Goal: Transaction & Acquisition: Purchase product/service

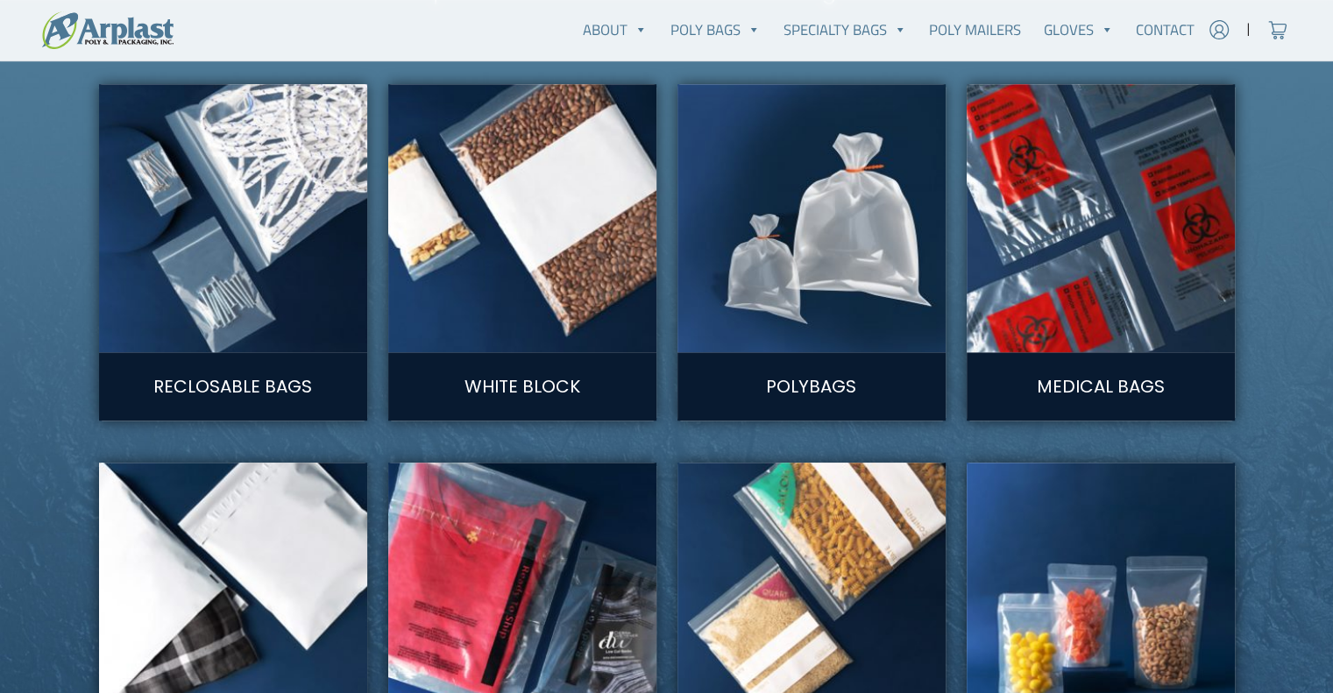
scroll to position [964, 0]
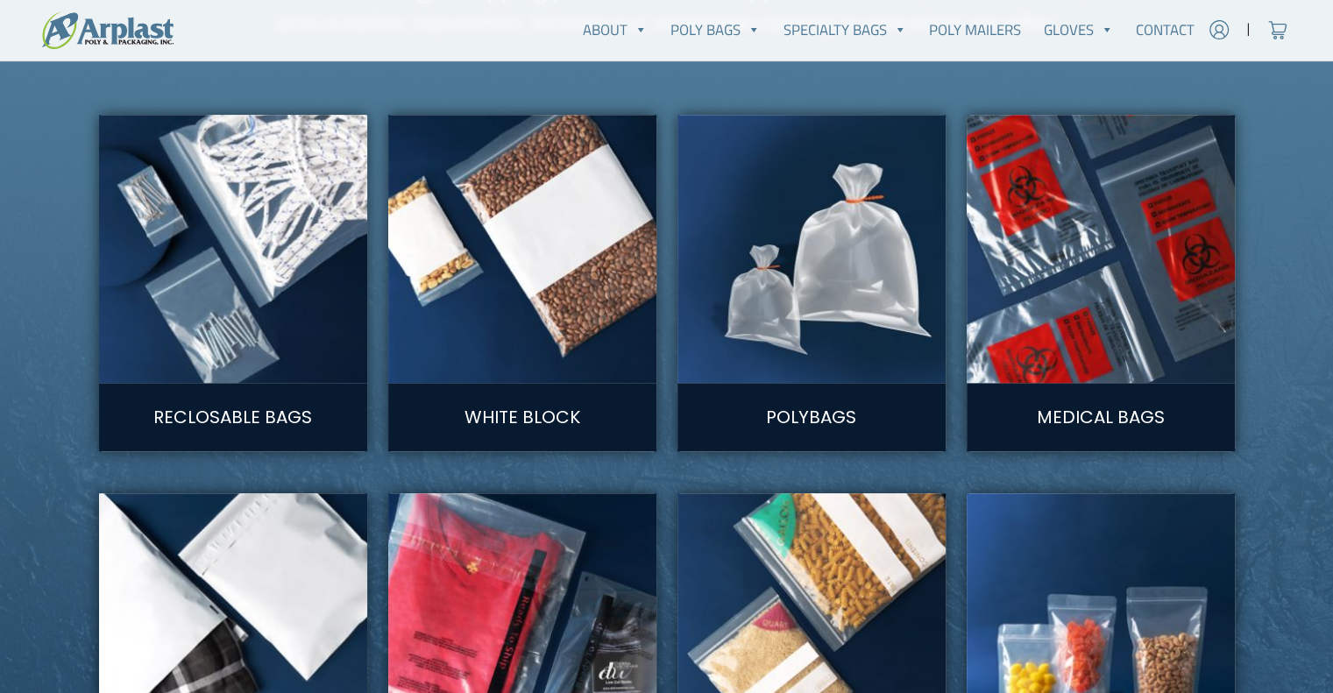
click at [235, 207] on img at bounding box center [232, 249] width 295 height 295
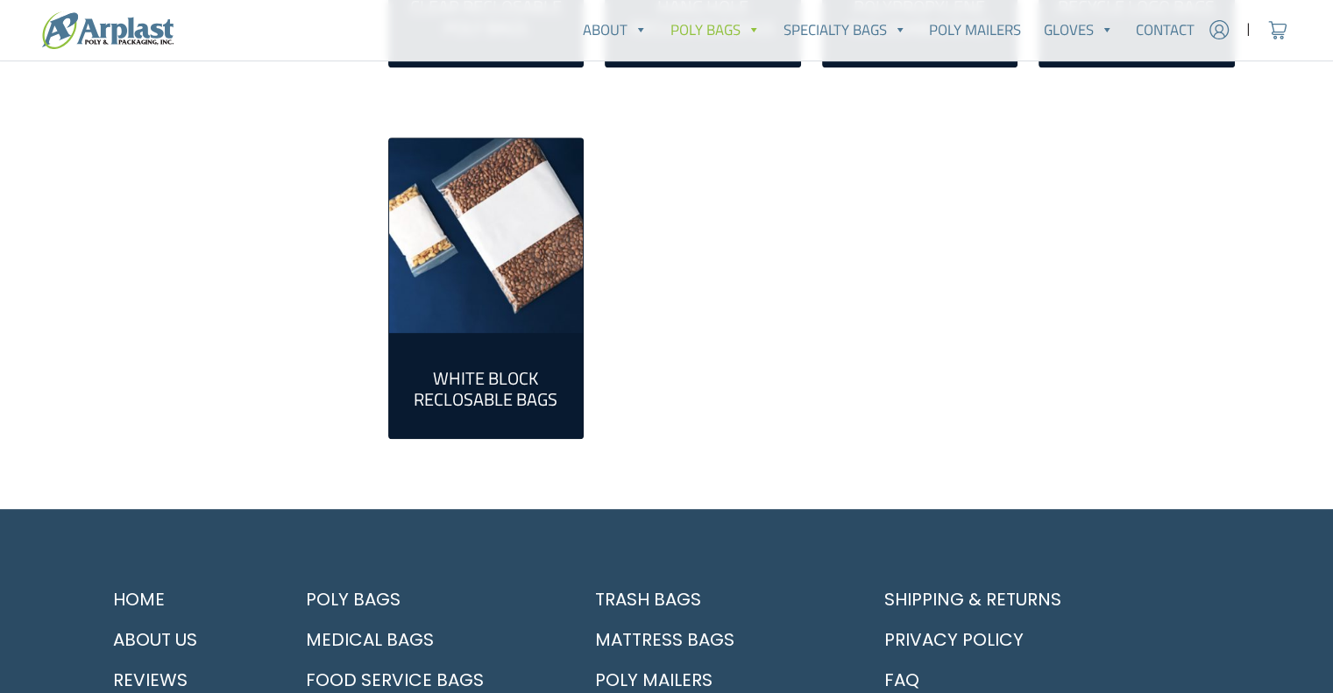
scroll to position [351, 0]
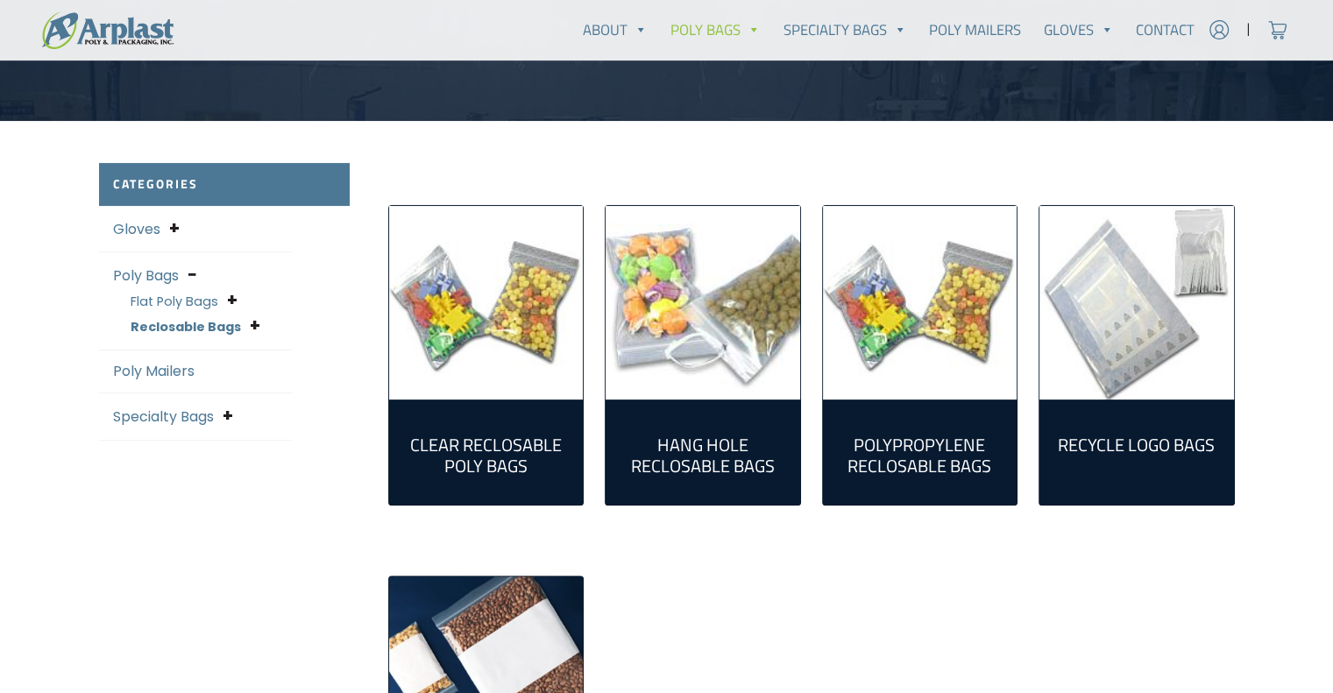
click at [487, 345] on img "Visit product category Clear Reclosable Poly Bags" at bounding box center [486, 303] width 195 height 195
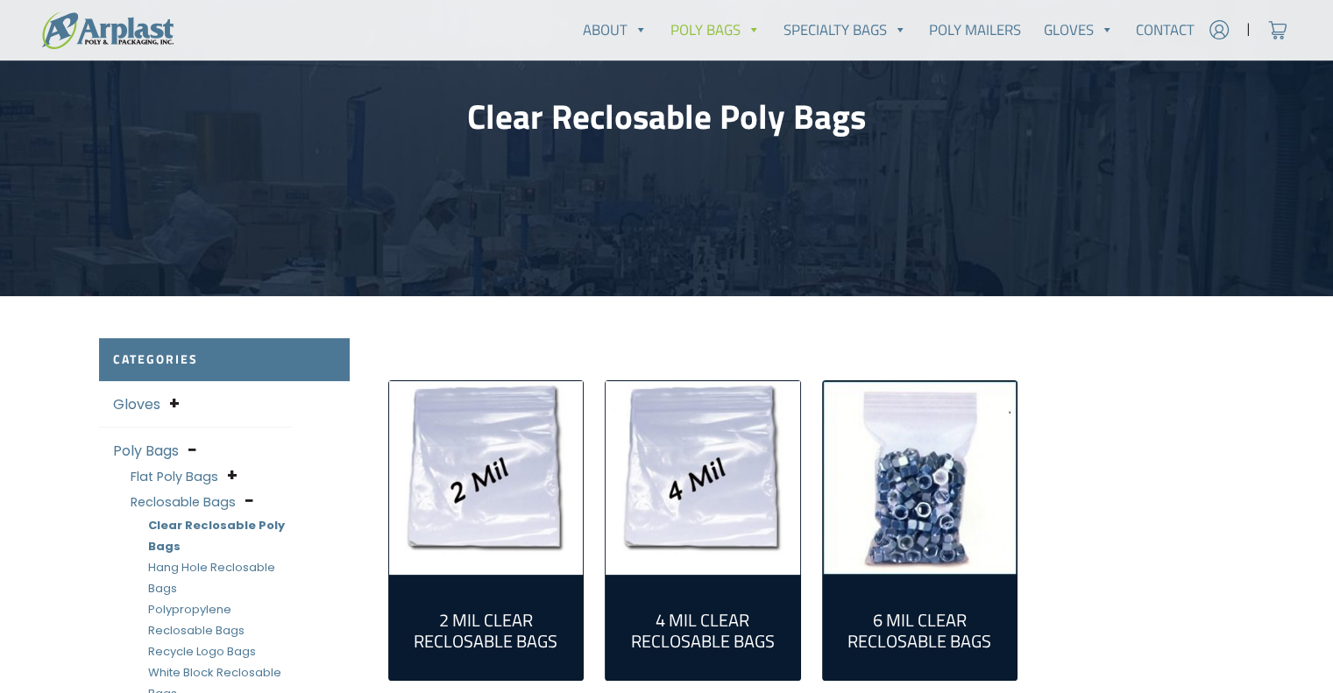
scroll to position [263, 0]
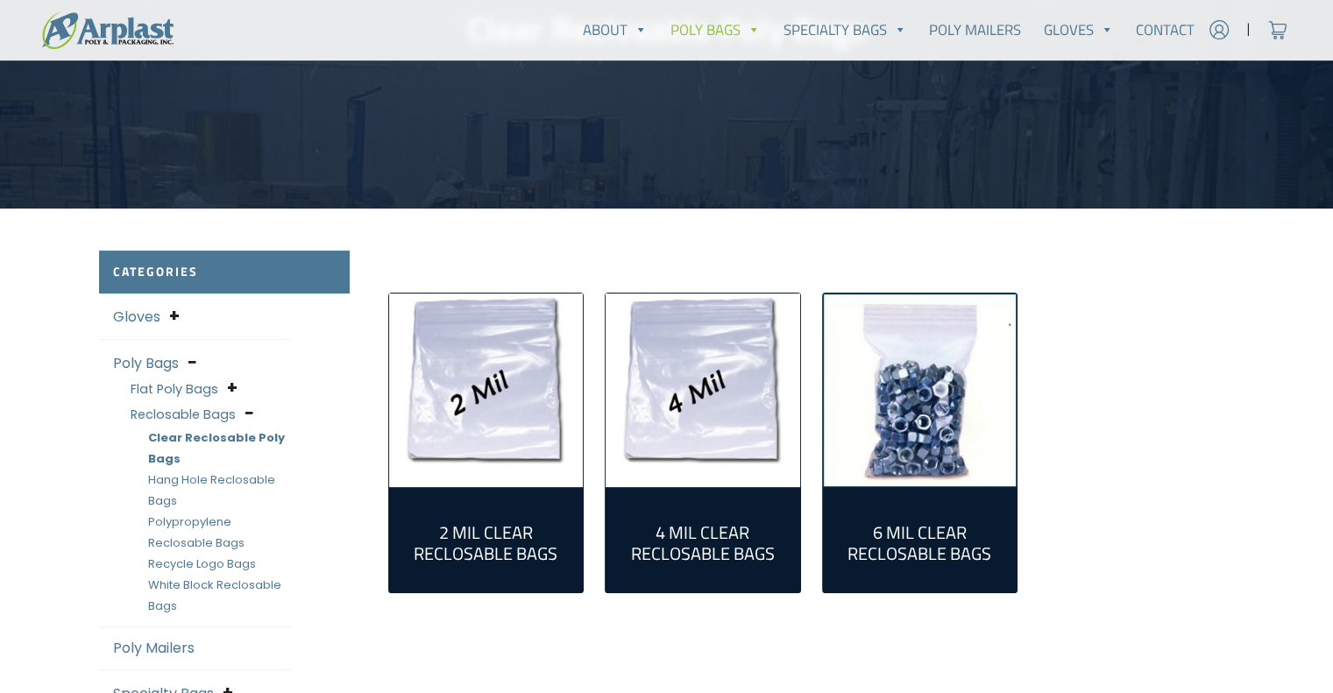
click at [426, 399] on img "Visit product category 2 Mil Clear Reclosable Bags" at bounding box center [486, 391] width 195 height 195
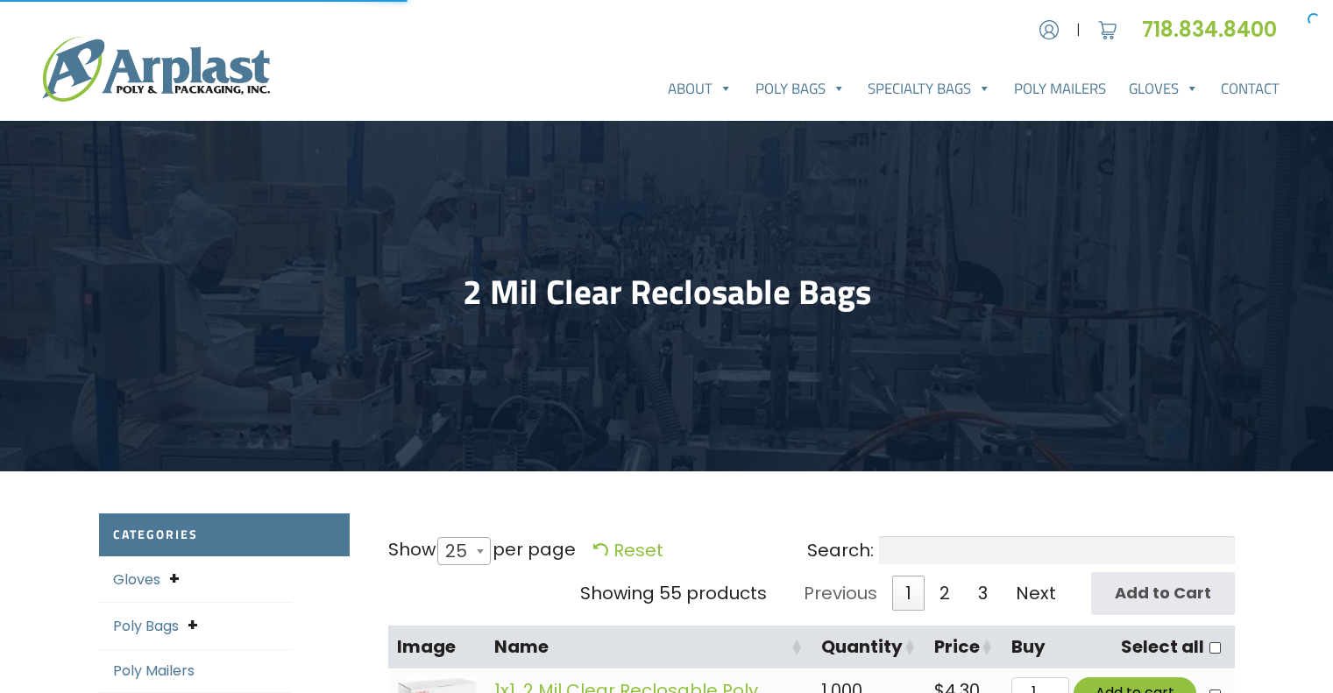
select select "25"
